Goal: Navigation & Orientation: Go to known website

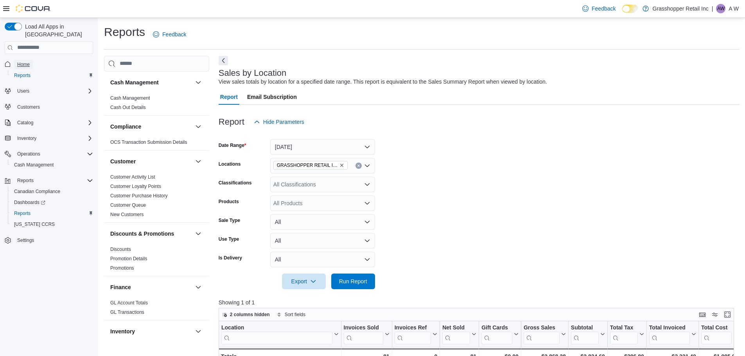
click at [22, 61] on span "Home" at bounding box center [23, 64] width 13 height 6
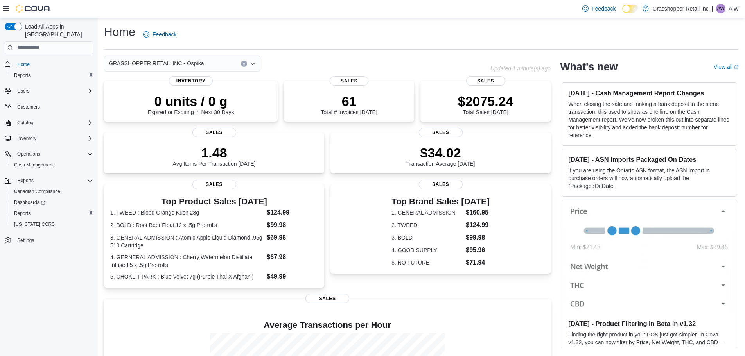
click at [208, 63] on div "GRASSHOPPER RETAIL INC - Ospika" at bounding box center [182, 64] width 156 height 16
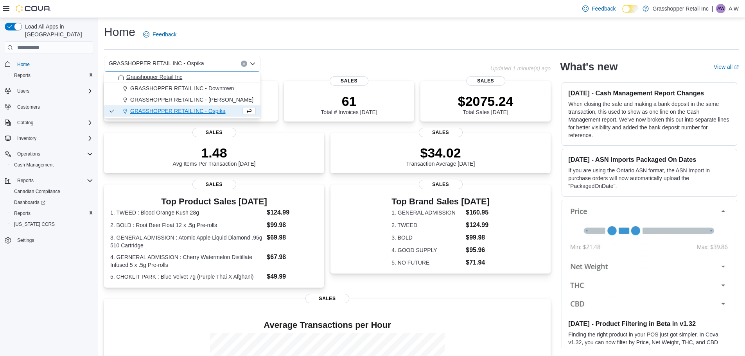
drag, startPoint x: 198, startPoint y: 80, endPoint x: 202, endPoint y: 75, distance: 6.4
click at [202, 76] on div "Grasshopper Retail Inc" at bounding box center [187, 77] width 138 height 8
